Goal: Transaction & Acquisition: Purchase product/service

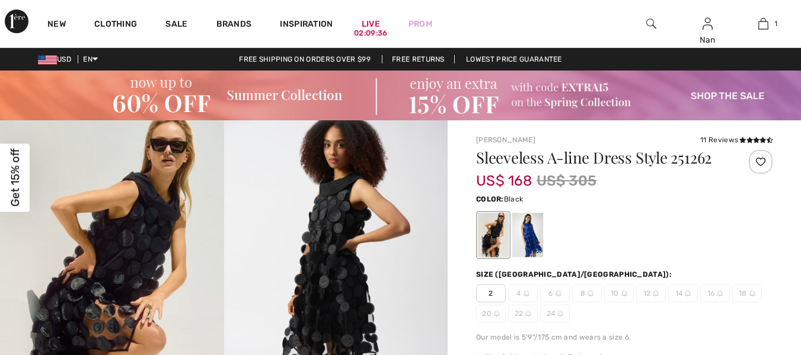
click at [762, 26] on div "Close dialog Want 15% off your first order? You're just one step away from excl…" at bounding box center [400, 177] width 801 height 355
click at [762, 26] on img at bounding box center [763, 24] width 10 height 14
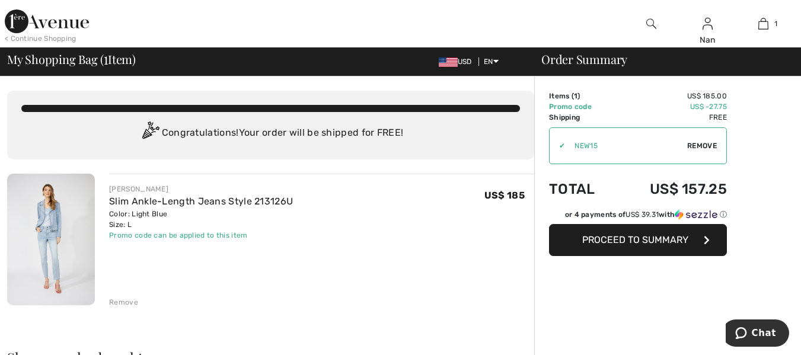
click at [631, 242] on span "Proceed to Summary" at bounding box center [635, 239] width 106 height 11
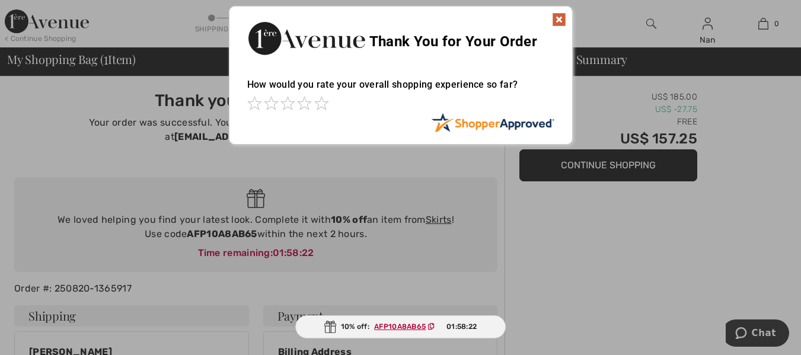
click at [558, 21] on img at bounding box center [559, 19] width 14 height 14
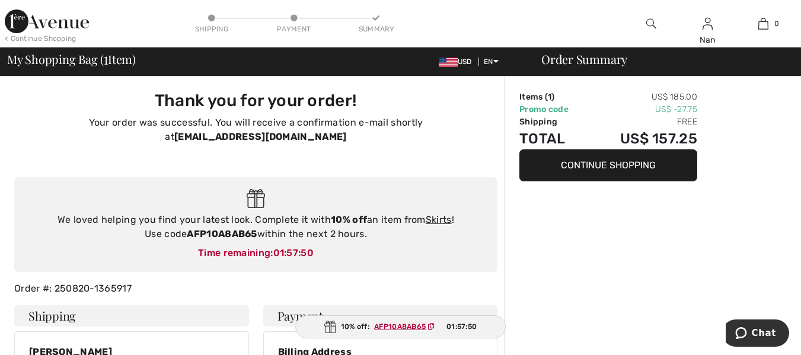
click at [399, 330] on ins "AFP10A8AB65" at bounding box center [400, 326] width 52 height 8
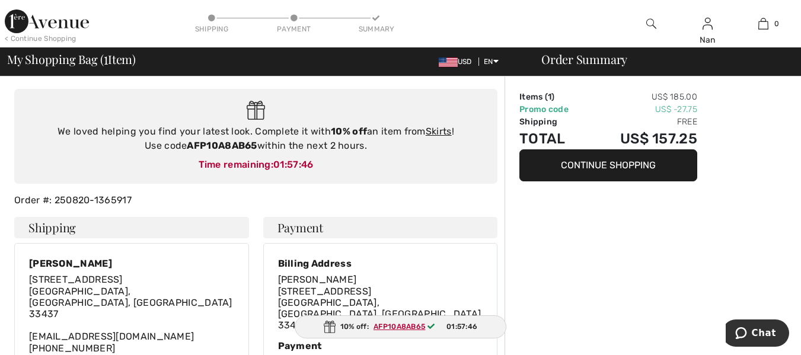
scroll to position [91, 0]
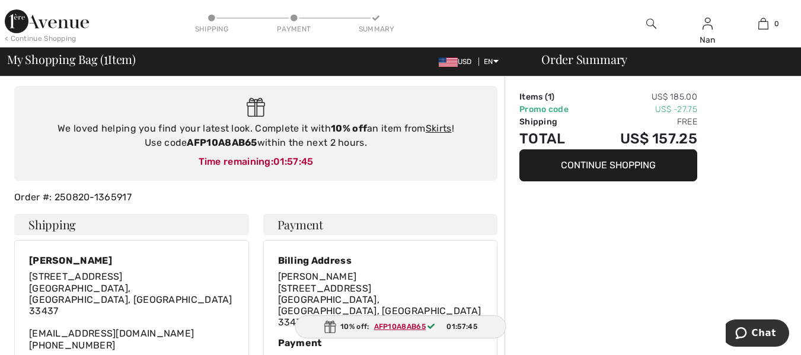
click at [333, 331] on img at bounding box center [330, 327] width 12 height 12
click at [431, 328] on icon at bounding box center [430, 326] width 7 height 7
click at [405, 328] on ins "AFP10A8AB65" at bounding box center [400, 326] width 52 height 8
click at [407, 323] on ins "AFP10A8AB65" at bounding box center [400, 326] width 52 height 8
